Goal: Task Accomplishment & Management: Manage account settings

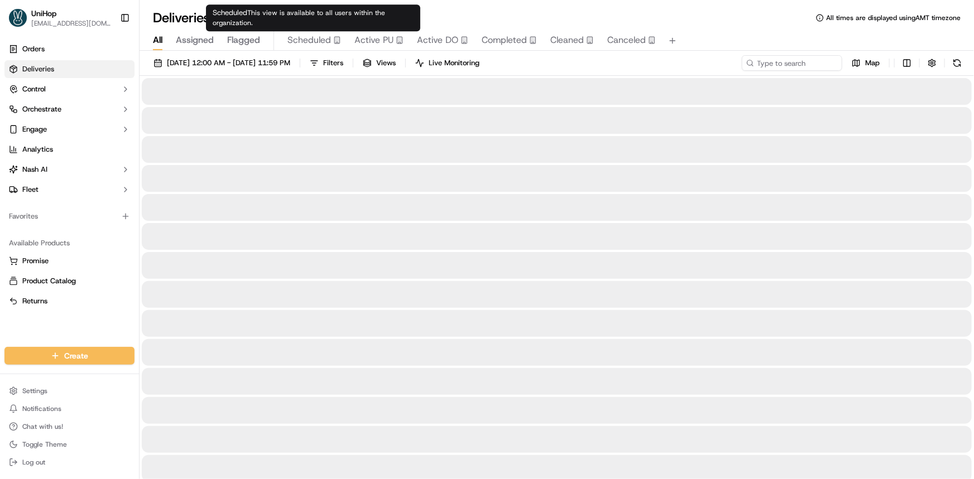
click at [312, 42] on span "Scheduled" at bounding box center [309, 39] width 44 height 13
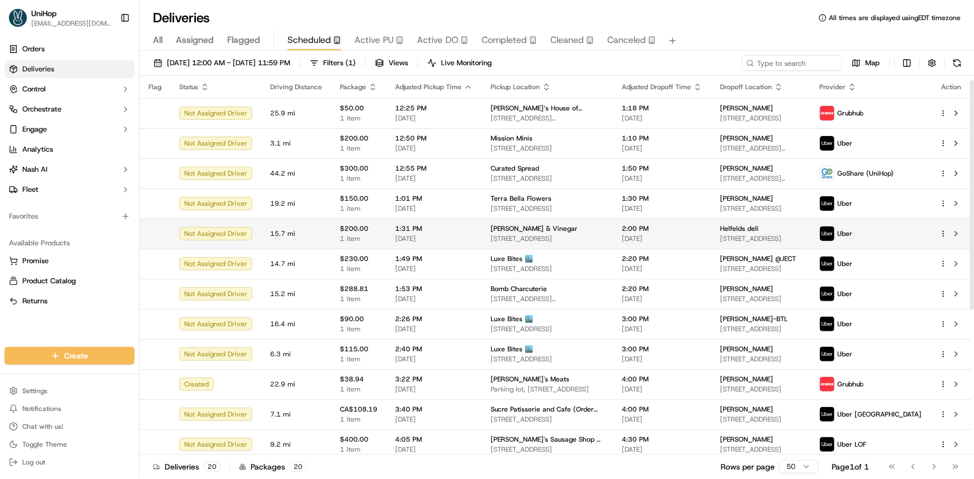
scroll to position [50, 0]
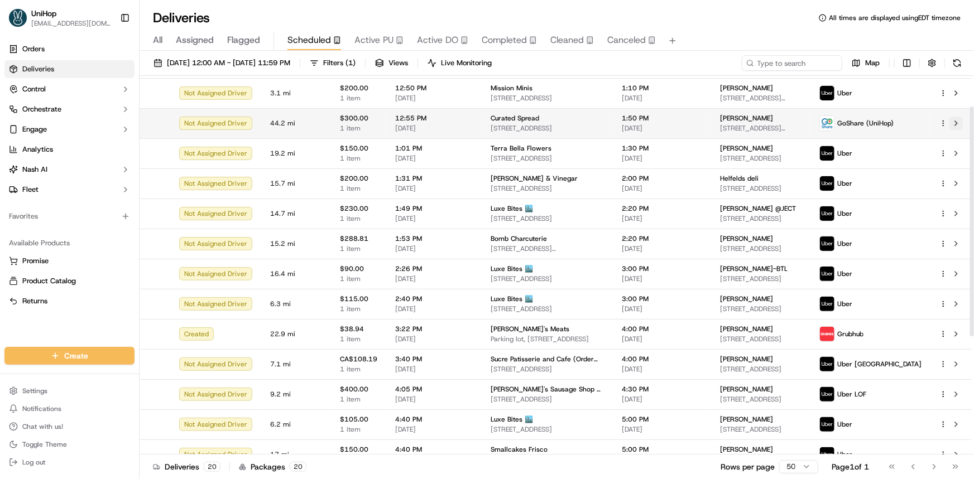
click at [954, 123] on button at bounding box center [955, 123] width 13 height 13
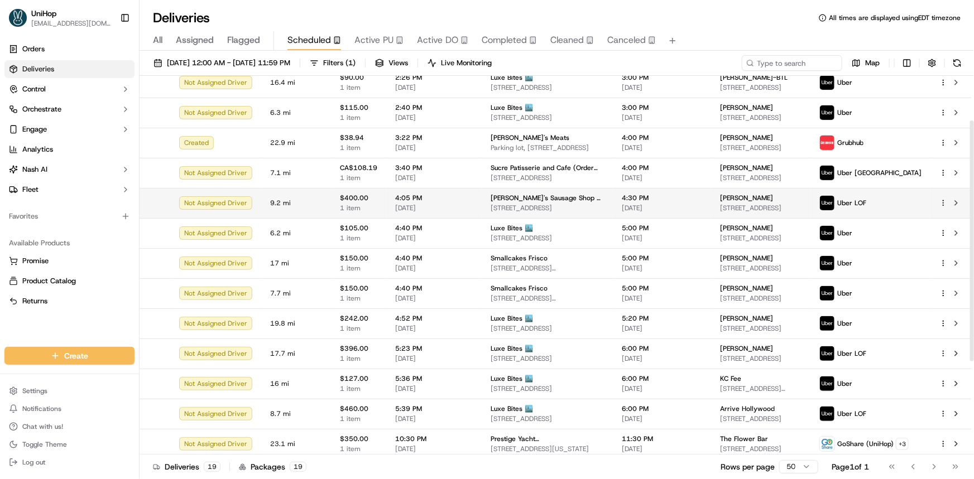
scroll to position [215, 0]
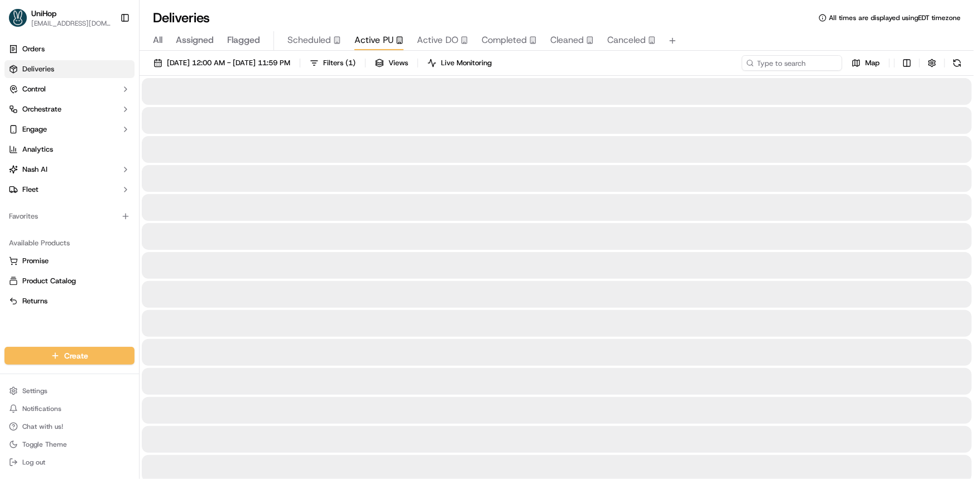
click at [385, 36] on span "Active PU" at bounding box center [373, 39] width 39 height 13
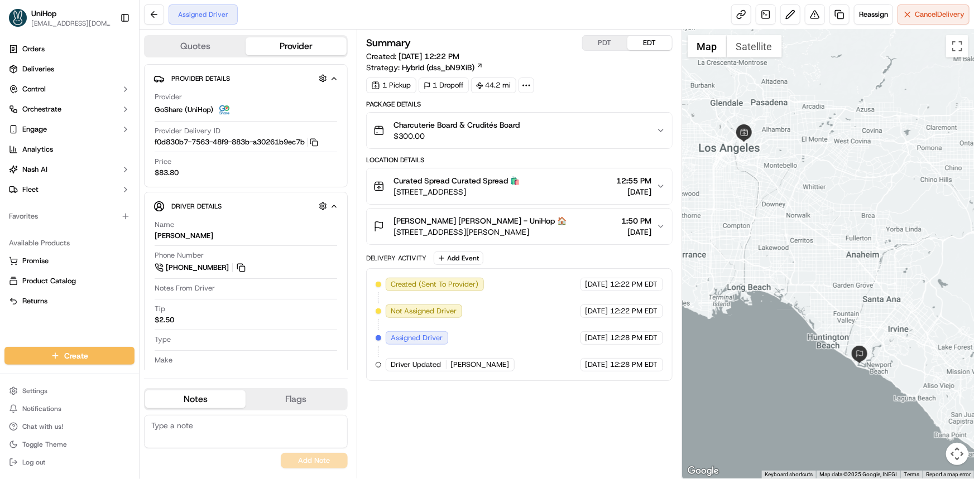
drag, startPoint x: 823, startPoint y: 256, endPoint x: 795, endPoint y: 249, distance: 28.8
click at [821, 256] on div at bounding box center [828, 254] width 292 height 449
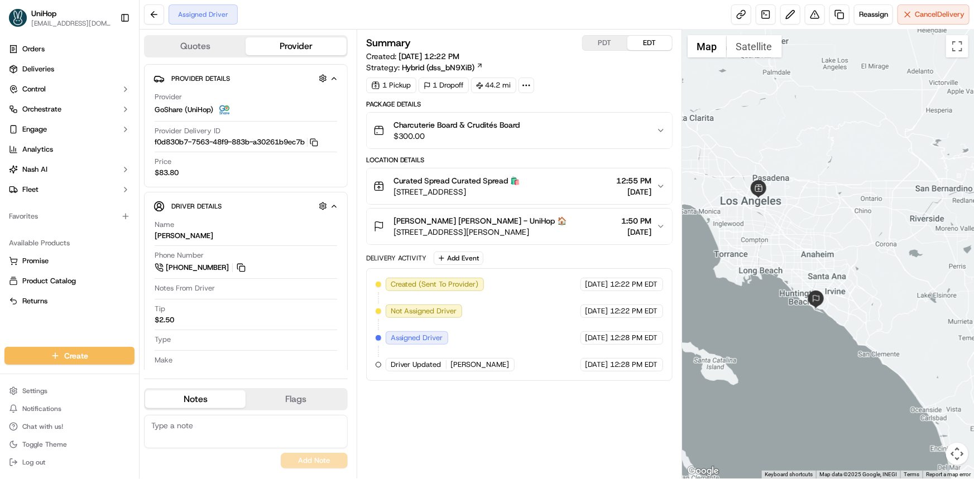
click at [790, 252] on div at bounding box center [828, 254] width 292 height 449
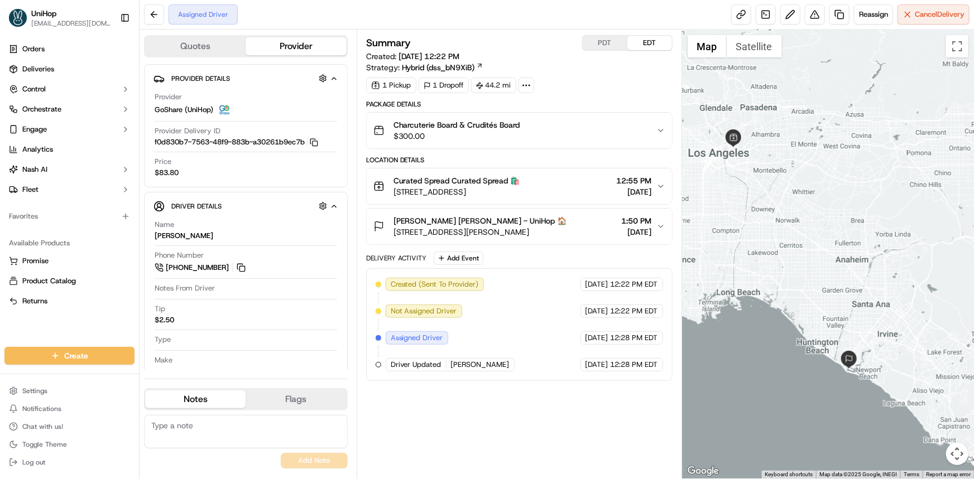
click at [70, 324] on div "Orders Deliveries Control Orchestrate Engage Analytics Nash AI Fleet Favorites …" at bounding box center [69, 187] width 139 height 302
